Goal: Check status: Check status

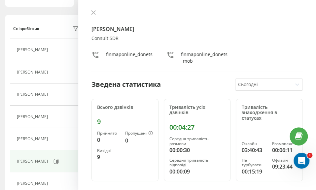
scroll to position [99, 0]
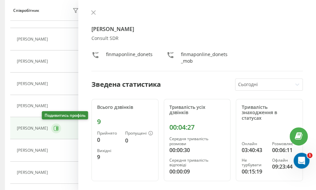
click at [56, 127] on icon at bounding box center [57, 128] width 2 height 3
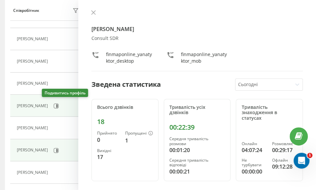
scroll to position [132, 0]
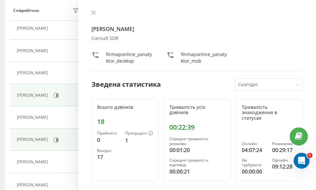
click at [61, 147] on td "[PERSON_NAME]" at bounding box center [47, 140] width 74 height 22
click at [59, 141] on icon at bounding box center [55, 139] width 5 height 5
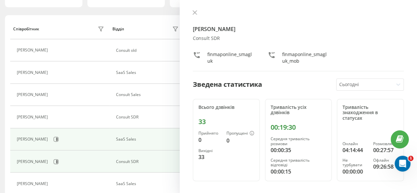
scroll to position [66, 0]
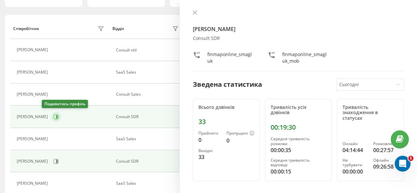
click at [56, 115] on icon at bounding box center [57, 116] width 2 height 3
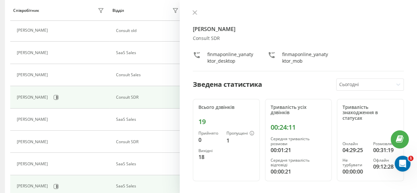
scroll to position [99, 0]
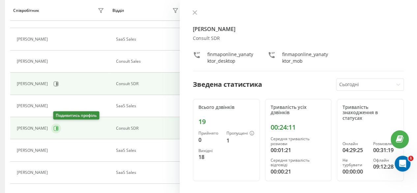
click at [56, 130] on icon at bounding box center [55, 128] width 5 height 5
